Goal: Information Seeking & Learning: Learn about a topic

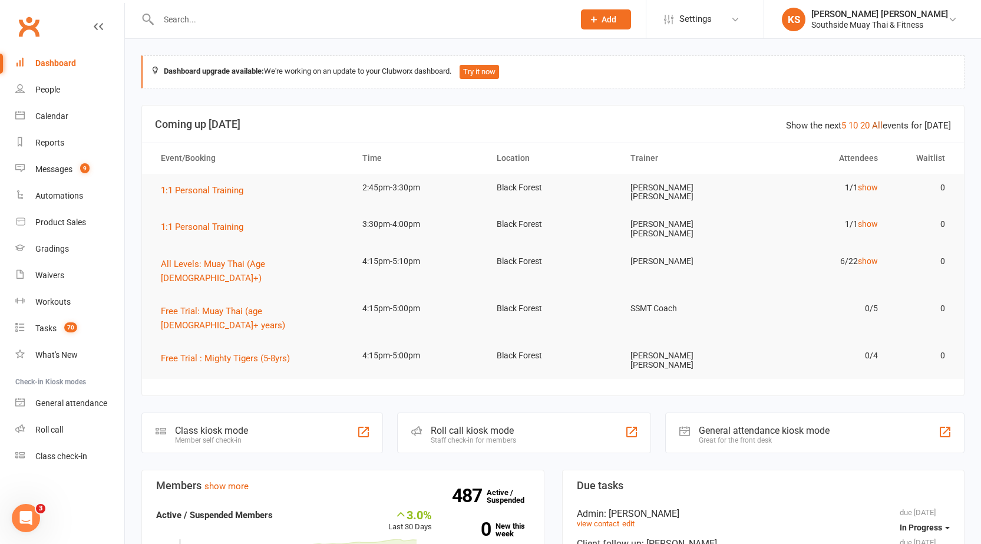
click at [881, 124] on link "All" at bounding box center [877, 125] width 11 height 11
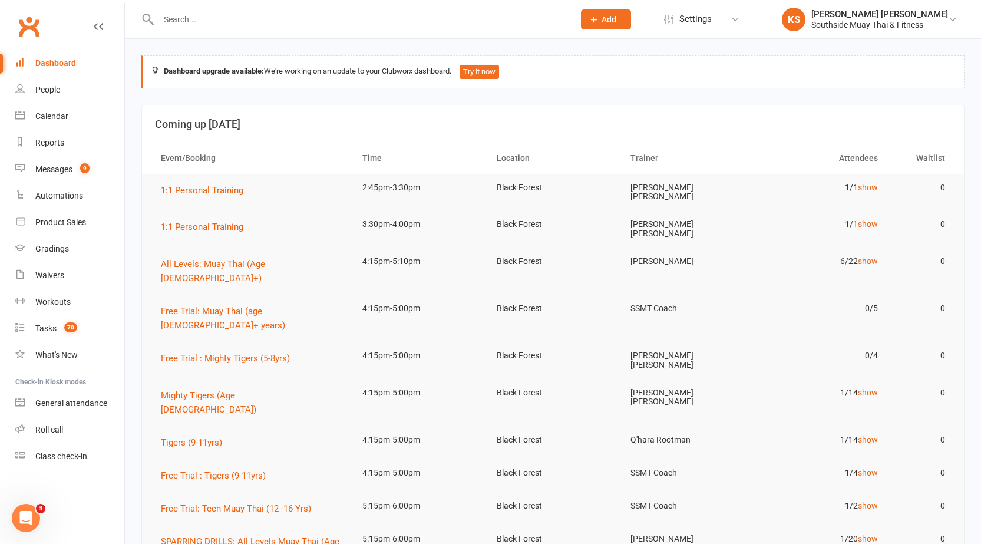
click at [887, 379] on td "1/14 show" at bounding box center [821, 393] width 134 height 28
click at [871, 388] on link "show" at bounding box center [867, 392] width 20 height 9
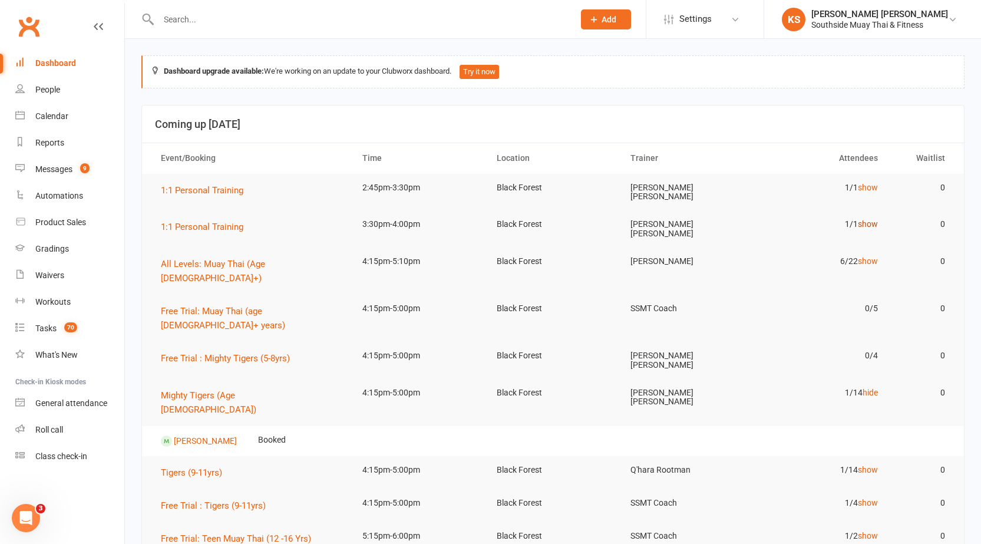
click at [865, 220] on link "show" at bounding box center [867, 223] width 20 height 9
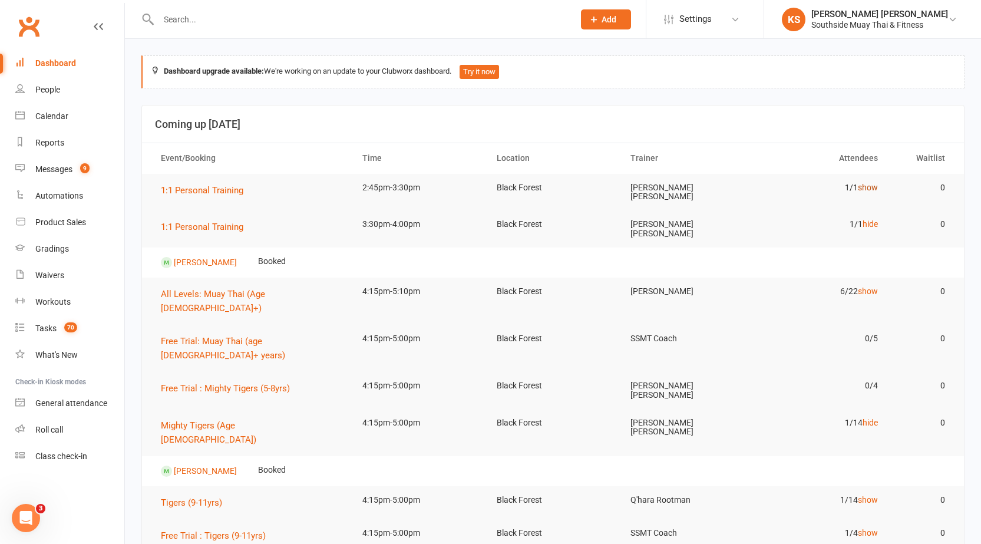
click at [867, 190] on link "show" at bounding box center [867, 187] width 20 height 9
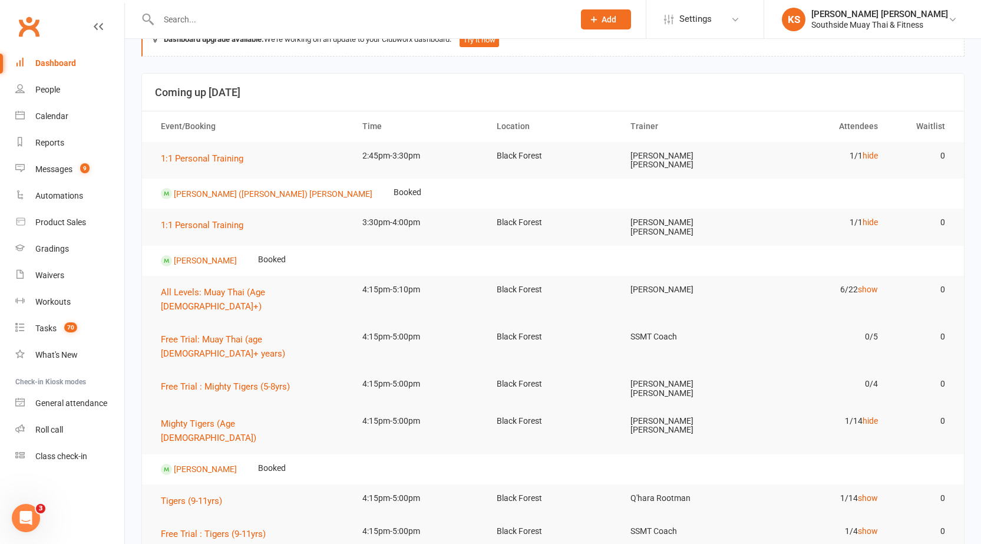
scroll to position [59, 0]
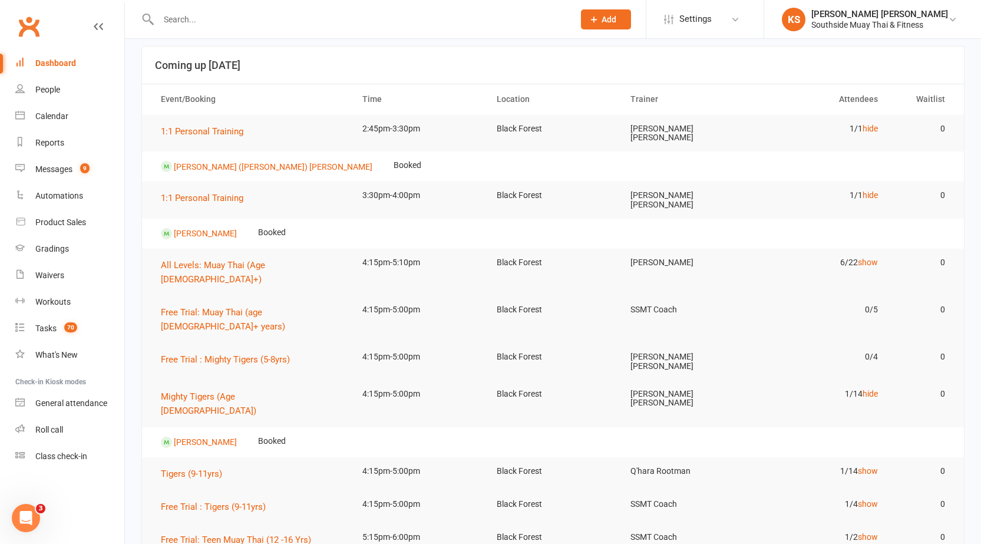
click at [865, 490] on td "1/4 show" at bounding box center [821, 504] width 134 height 28
click at [866, 466] on link "show" at bounding box center [867, 470] width 20 height 9
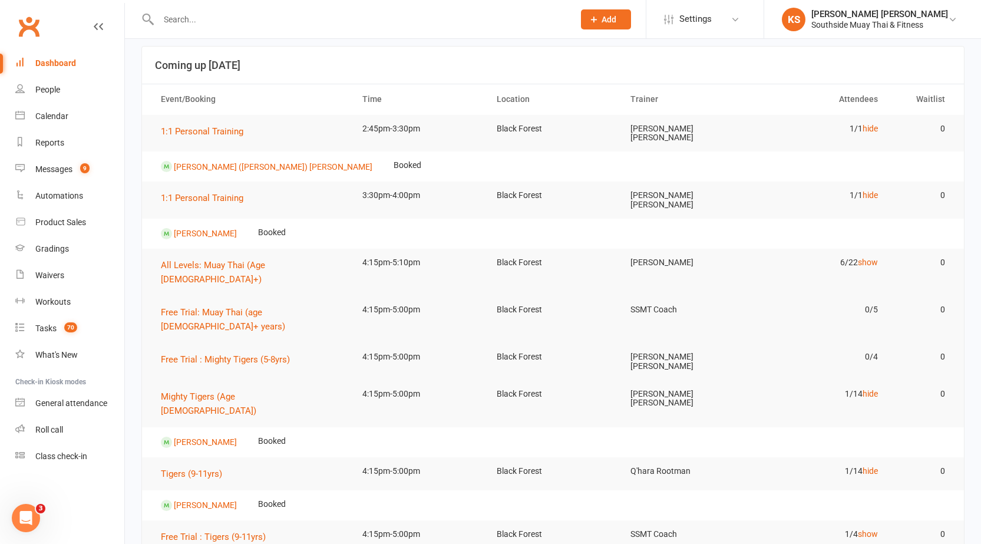
scroll to position [118, 0]
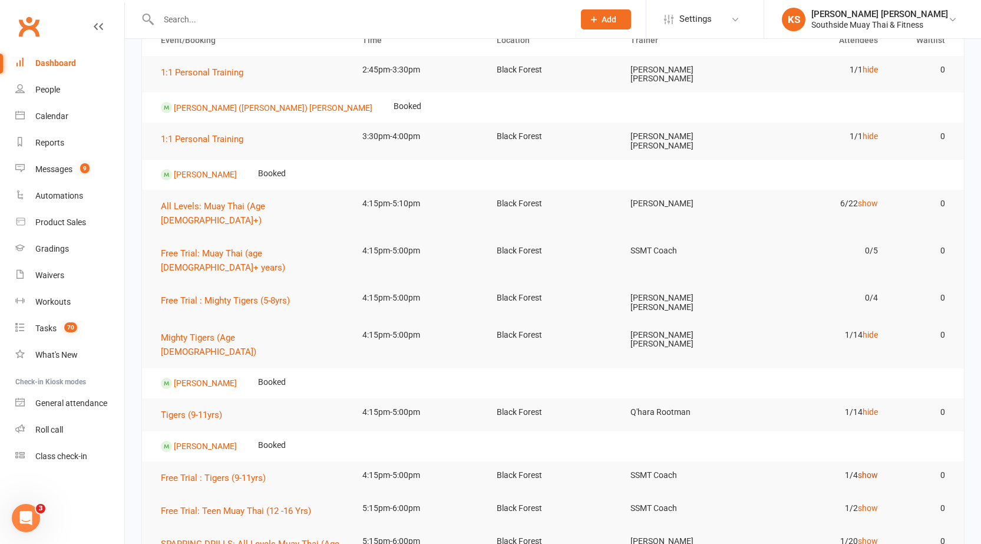
click at [862, 470] on link "show" at bounding box center [867, 474] width 20 height 9
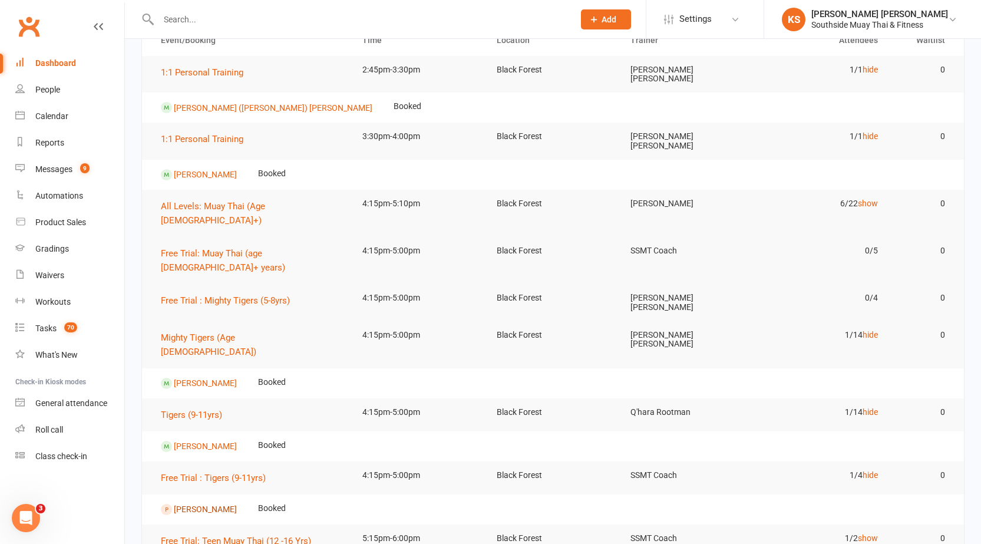
scroll to position [0, 0]
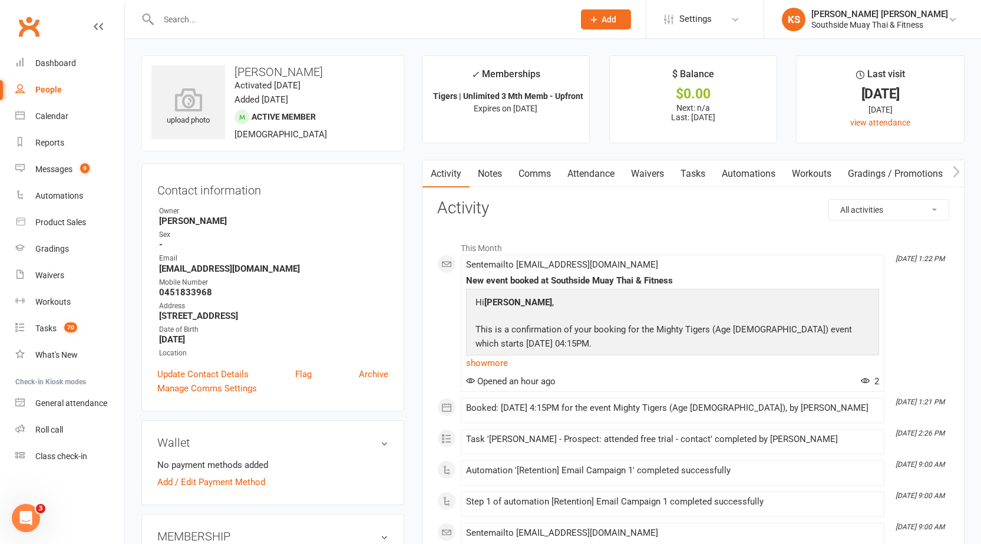
click at [575, 167] on link "Attendance" at bounding box center [591, 173] width 64 height 27
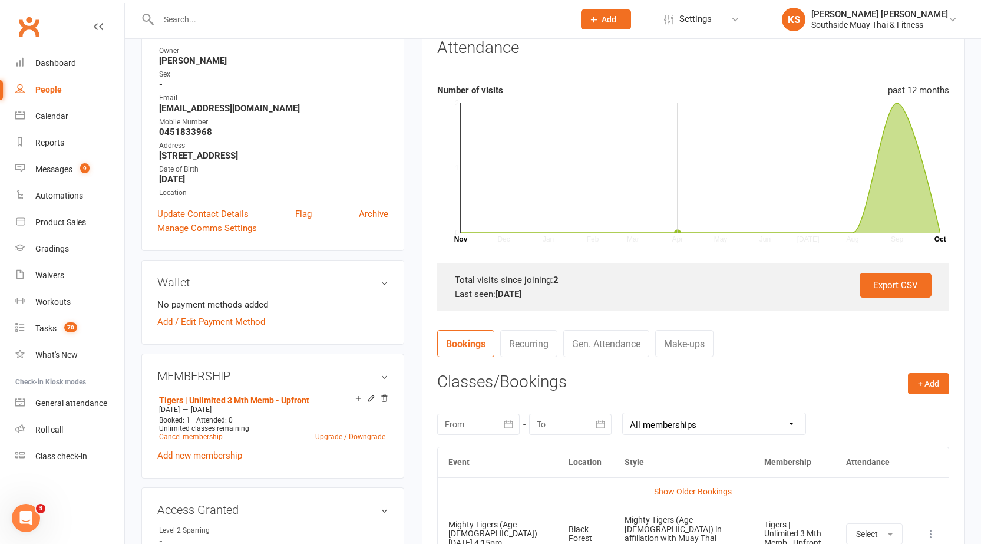
scroll to position [177, 0]
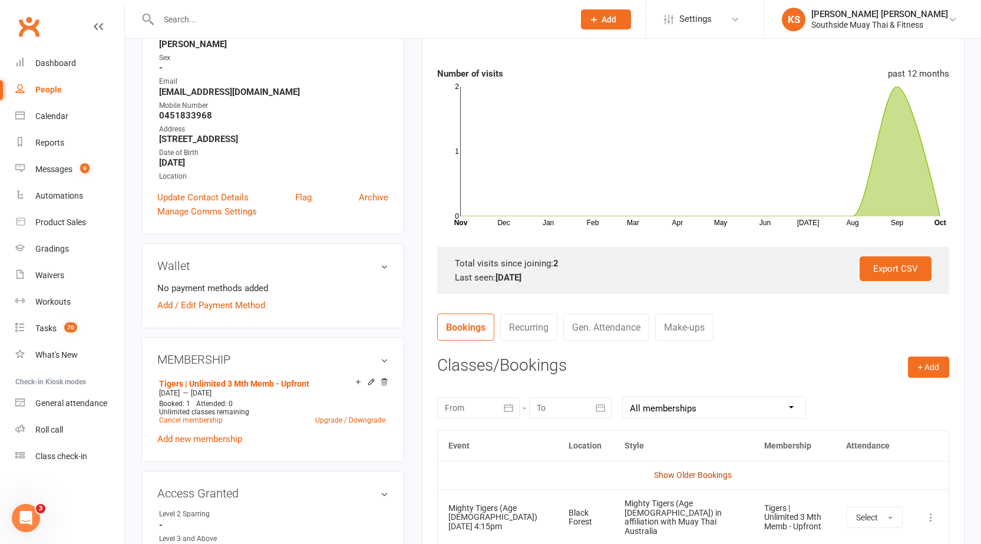
click at [672, 478] on link "Show Older Bookings" at bounding box center [693, 474] width 78 height 9
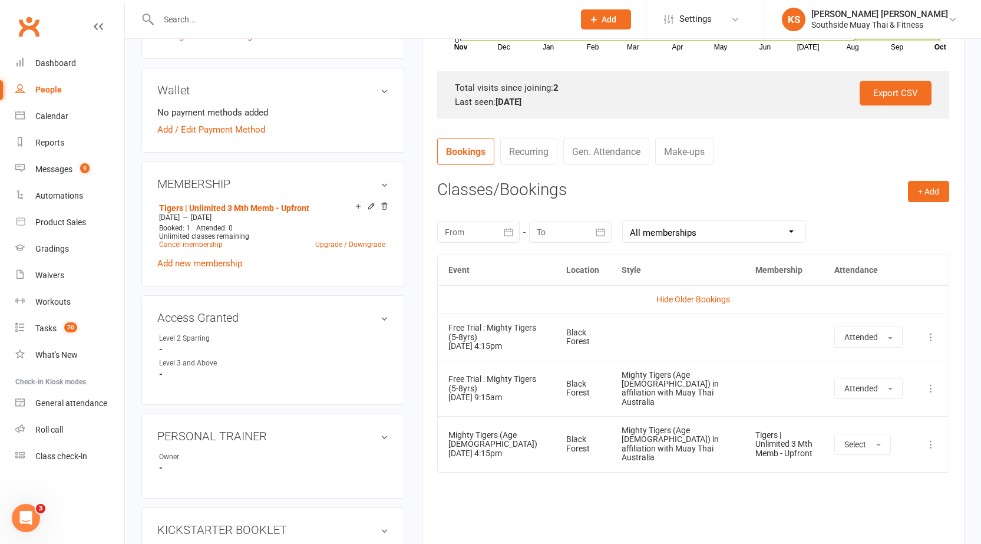
scroll to position [353, 0]
click at [240, 14] on input "text" at bounding box center [360, 19] width 410 height 16
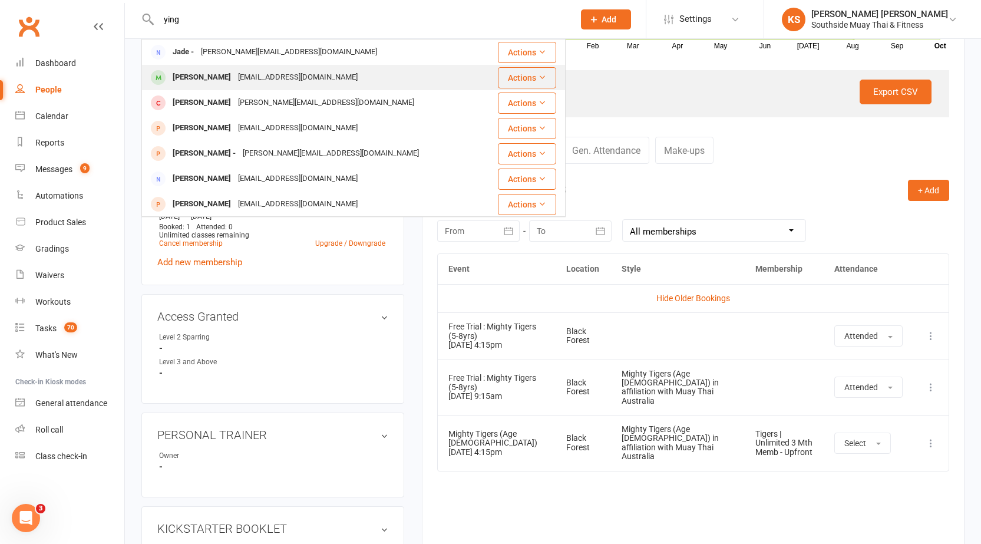
type input "ying"
click at [198, 80] on div "Ying Tian" at bounding box center [201, 77] width 65 height 17
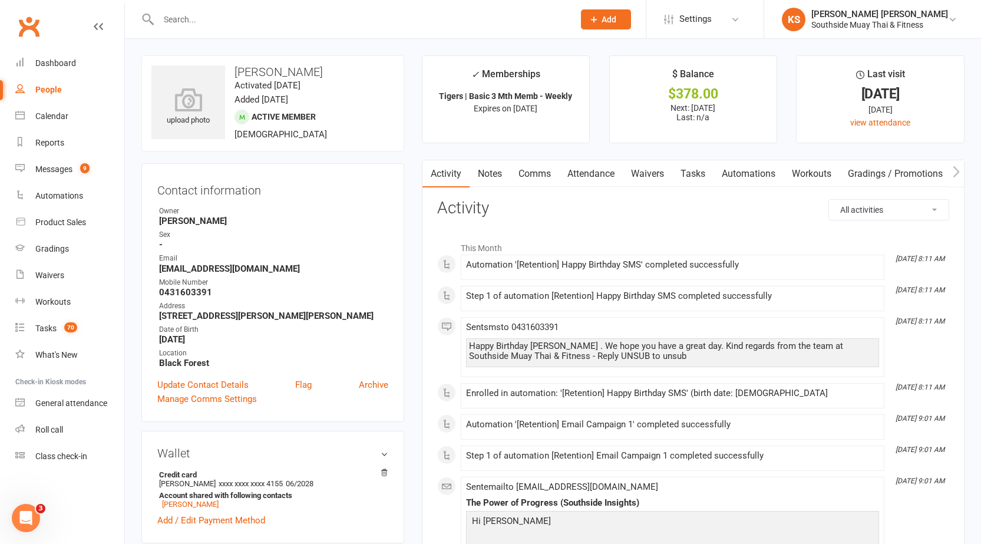
click at [602, 178] on link "Attendance" at bounding box center [591, 173] width 64 height 27
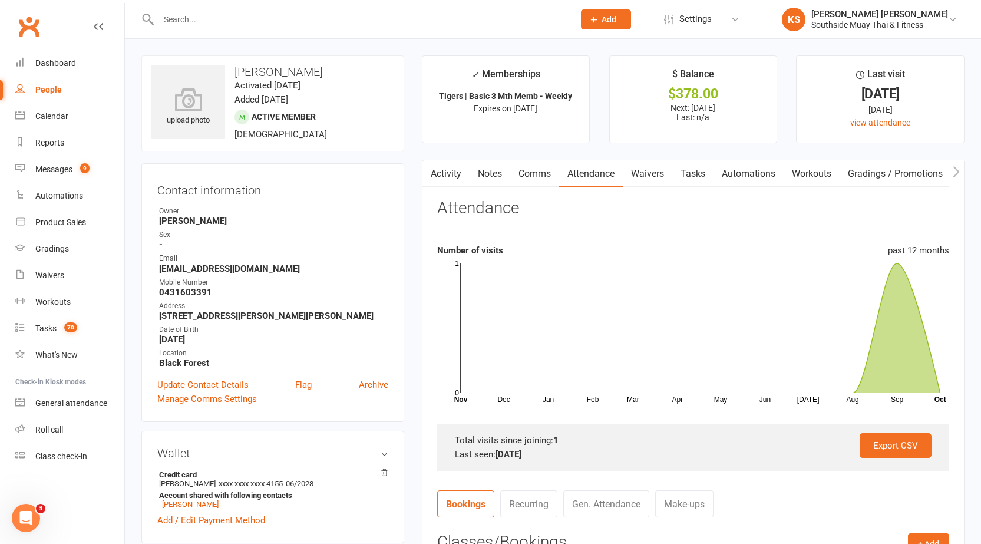
click at [653, 177] on link "Waivers" at bounding box center [646, 173] width 49 height 27
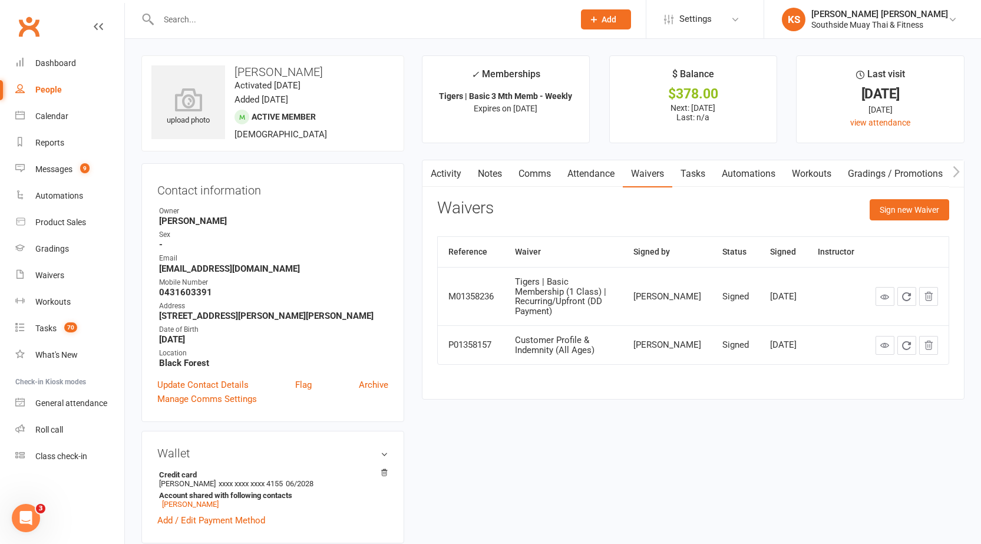
click at [958, 174] on icon "button" at bounding box center [955, 171] width 7 height 12
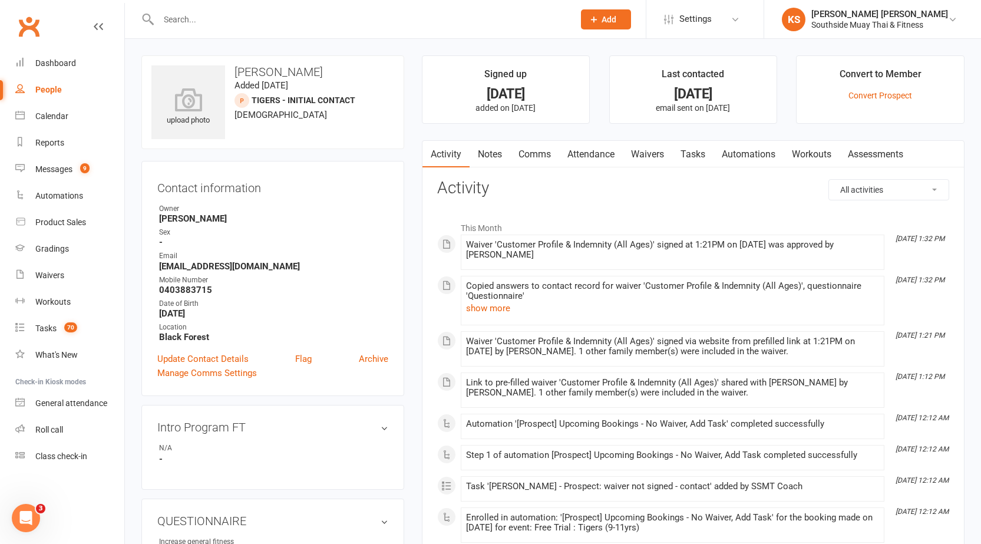
drag, startPoint x: 458, startPoint y: 164, endPoint x: 468, endPoint y: 157, distance: 12.7
click at [458, 163] on link "Activity" at bounding box center [445, 154] width 47 height 27
click at [488, 157] on link "Notes" at bounding box center [489, 154] width 41 height 27
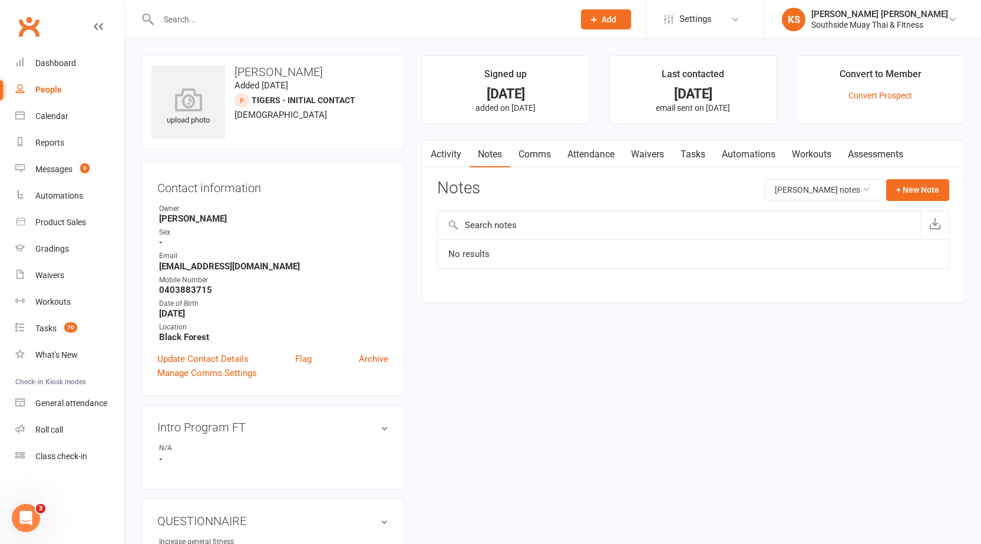
click at [515, 156] on link "Comms" at bounding box center [534, 154] width 49 height 27
